Goal: Feedback & Contribution: Submit feedback/report problem

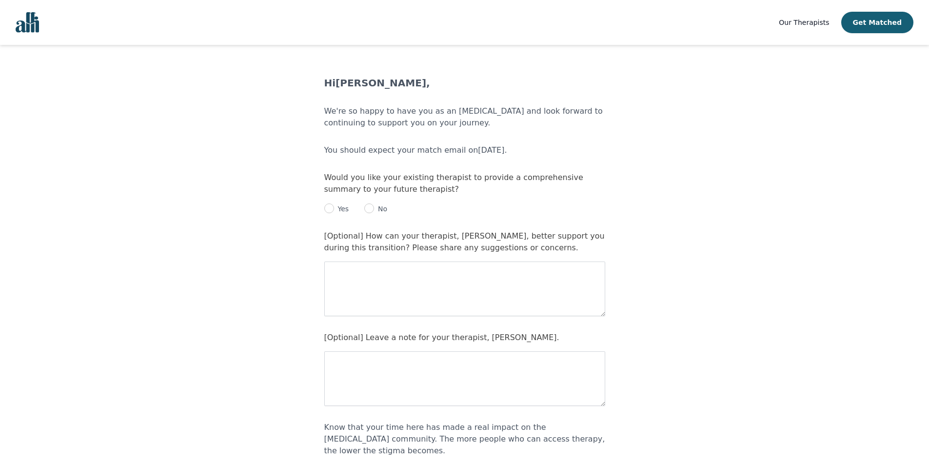
click at [336, 206] on p "Yes" at bounding box center [341, 209] width 15 height 10
click at [323, 206] on main "Hi [PERSON_NAME] , We're so happy to have you as an [MEDICAL_DATA] and look for…" at bounding box center [464, 327] width 929 height 503
click at [329, 206] on input "radio" at bounding box center [329, 208] width 10 height 10
radio input "true"
click at [440, 281] on textarea at bounding box center [464, 288] width 281 height 55
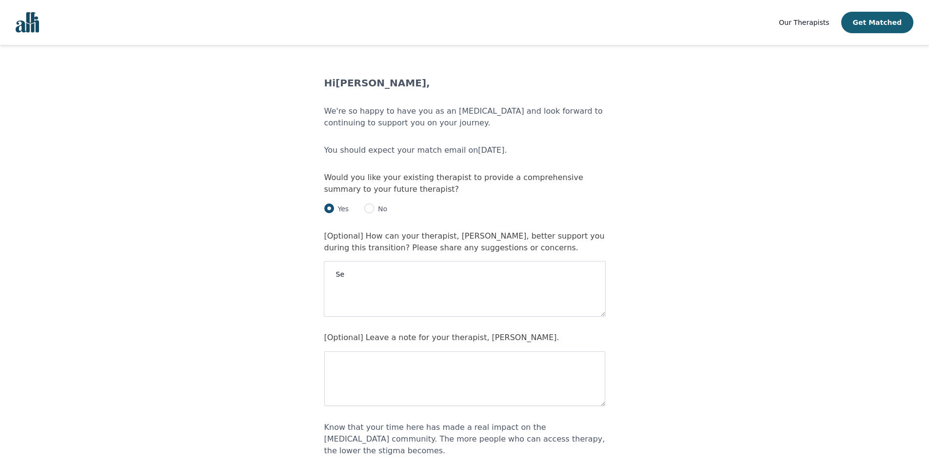
type textarea "S"
type textarea "[PERSON_NAME] has been thorough, kind and understanding through the whole proce…"
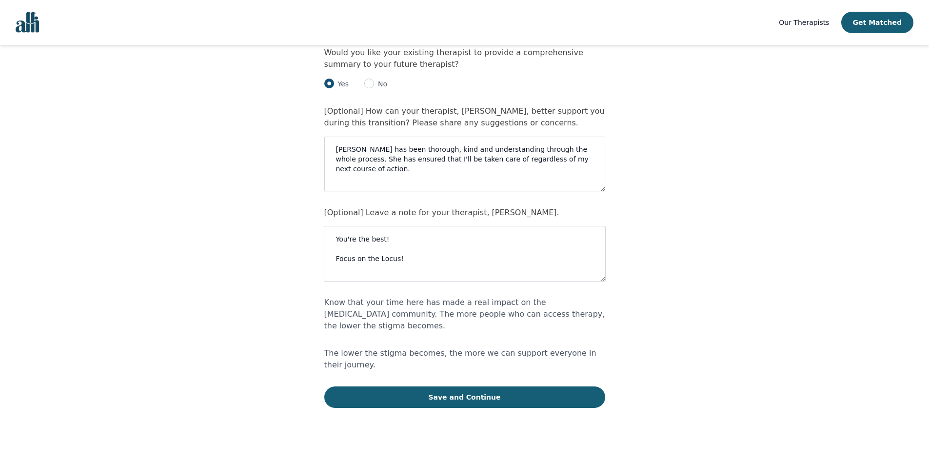
scroll to position [134, 0]
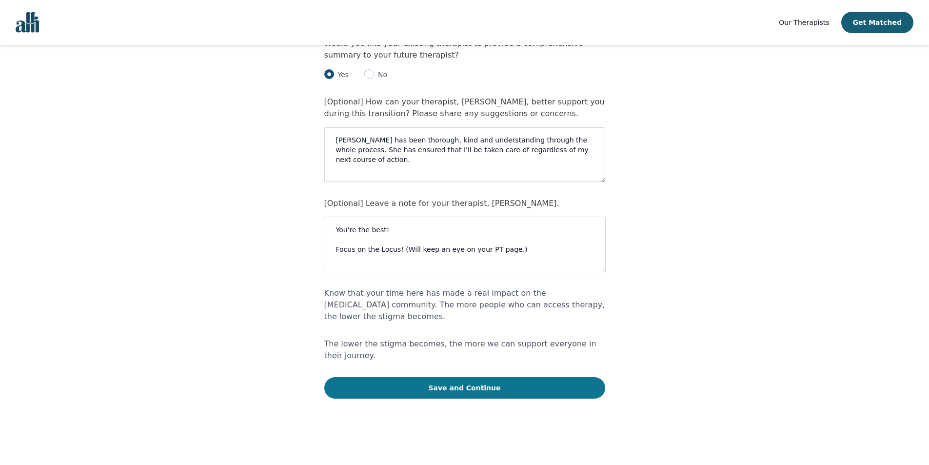
type textarea "You're the best! Focus on the Locus! (Will keep an eye on your PT page.)"
click at [458, 377] on button "Save and Continue" at bounding box center [464, 387] width 281 height 21
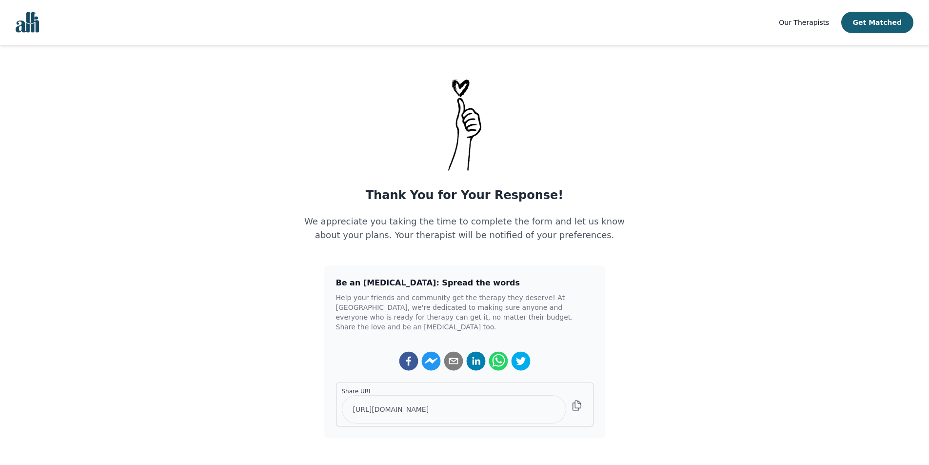
click at [710, 267] on main "Thank You for Your Response! We appreciate you taking the time to complete the …" at bounding box center [464, 257] width 929 height 362
